Goal: Check status: Check status

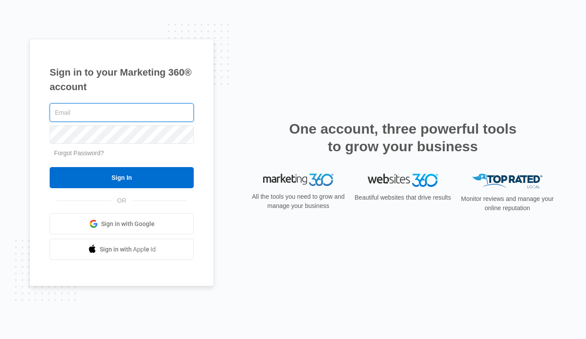
type input "[EMAIL_ADDRESS][DOMAIN_NAME]"
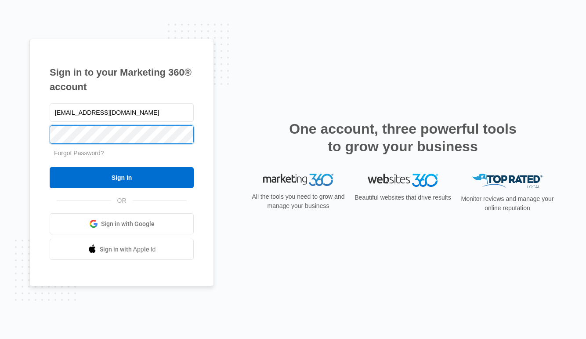
click at [122, 177] on input "Sign In" at bounding box center [122, 177] width 144 height 21
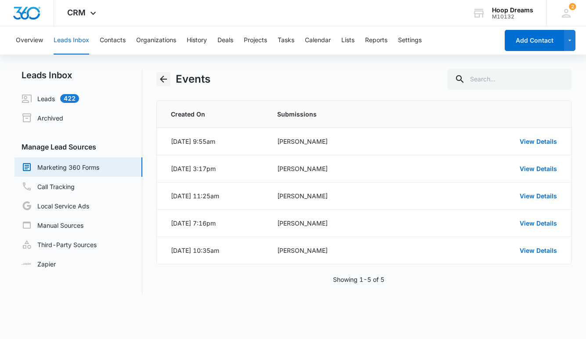
click at [166, 82] on icon "Back" at bounding box center [163, 79] width 11 height 11
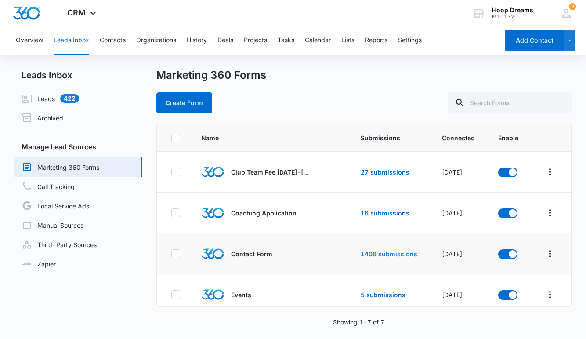
click at [379, 253] on link "1406 submissions" at bounding box center [389, 253] width 57 height 7
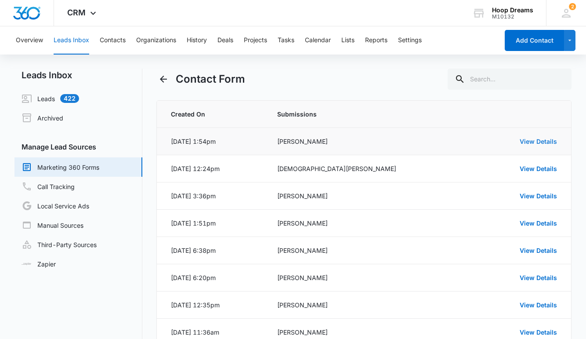
click at [541, 143] on link "View Details" at bounding box center [538, 141] width 37 height 7
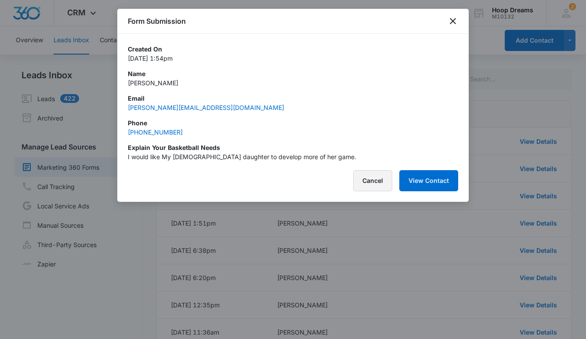
click at [354, 183] on button "Cancel" at bounding box center [372, 180] width 39 height 21
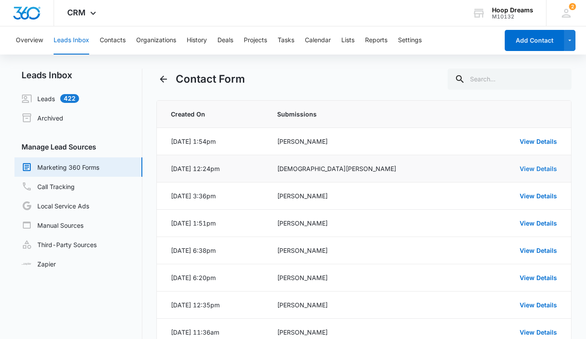
click at [526, 172] on link "View Details" at bounding box center [538, 168] width 37 height 7
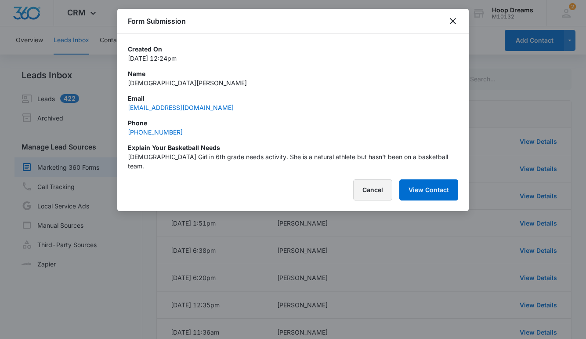
click at [373, 185] on button "Cancel" at bounding box center [372, 189] width 39 height 21
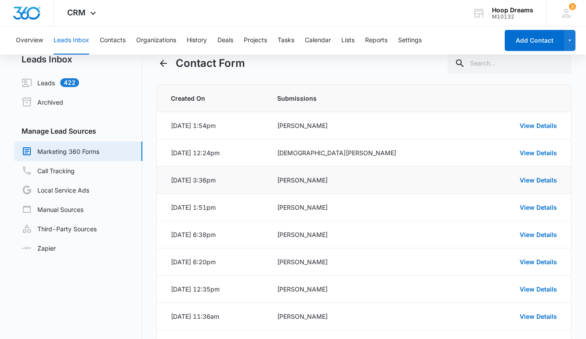
scroll to position [23, 0]
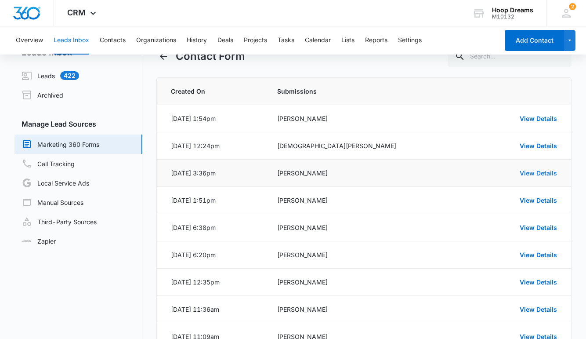
click at [537, 172] on link "View Details" at bounding box center [538, 172] width 37 height 7
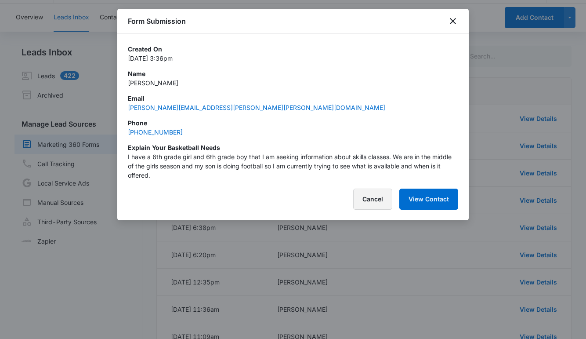
click at [383, 199] on button "Cancel" at bounding box center [372, 198] width 39 height 21
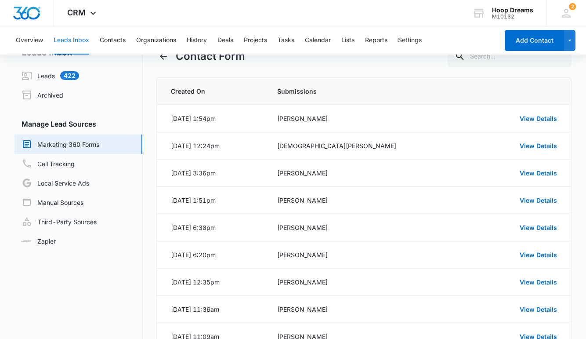
scroll to position [0, 0]
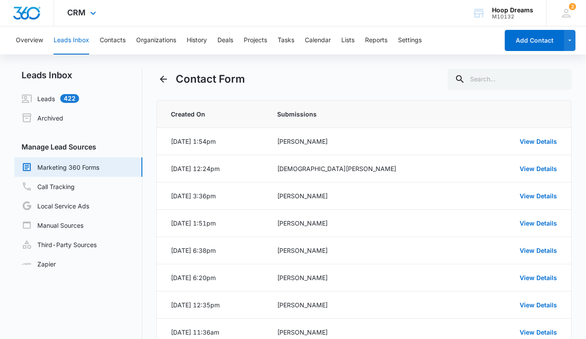
click at [87, 10] on div "CRM Apps Reputation Websites Forms CRM Email Social Shop Payments POS Content A…" at bounding box center [83, 13] width 58 height 26
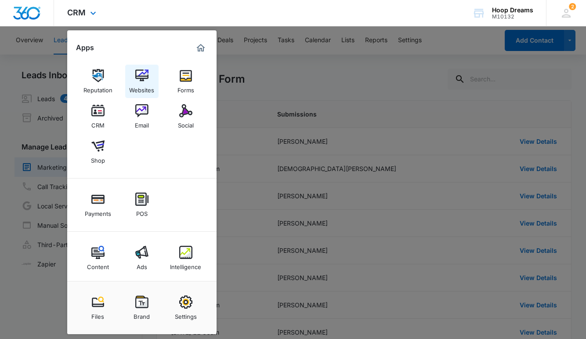
click at [143, 87] on div "Websites" at bounding box center [141, 87] width 25 height 11
